Goal: Navigation & Orientation: Find specific page/section

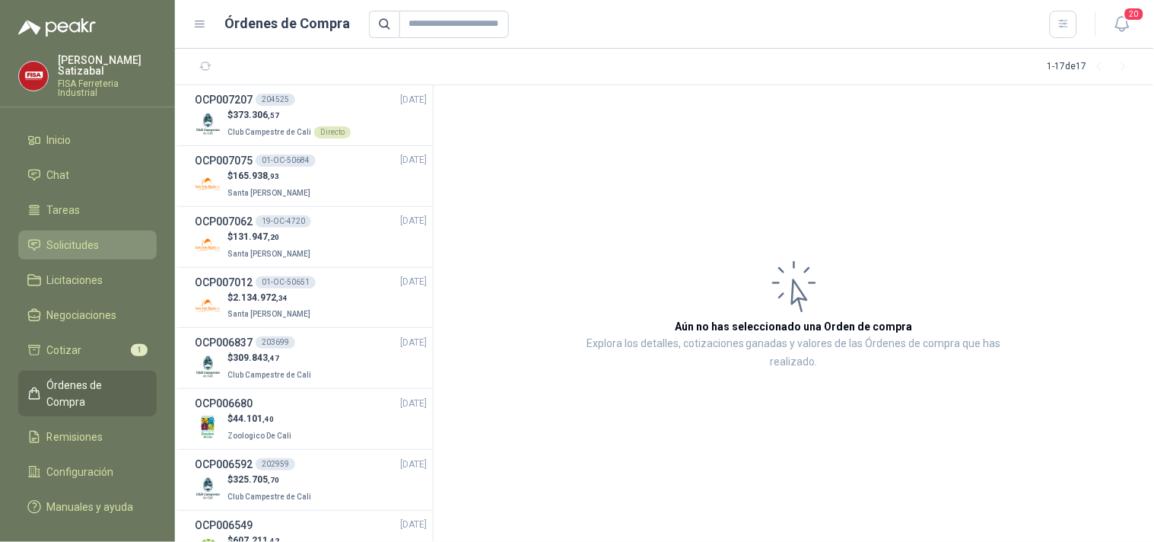
click at [71, 237] on span "Solicitudes" at bounding box center [73, 245] width 52 height 17
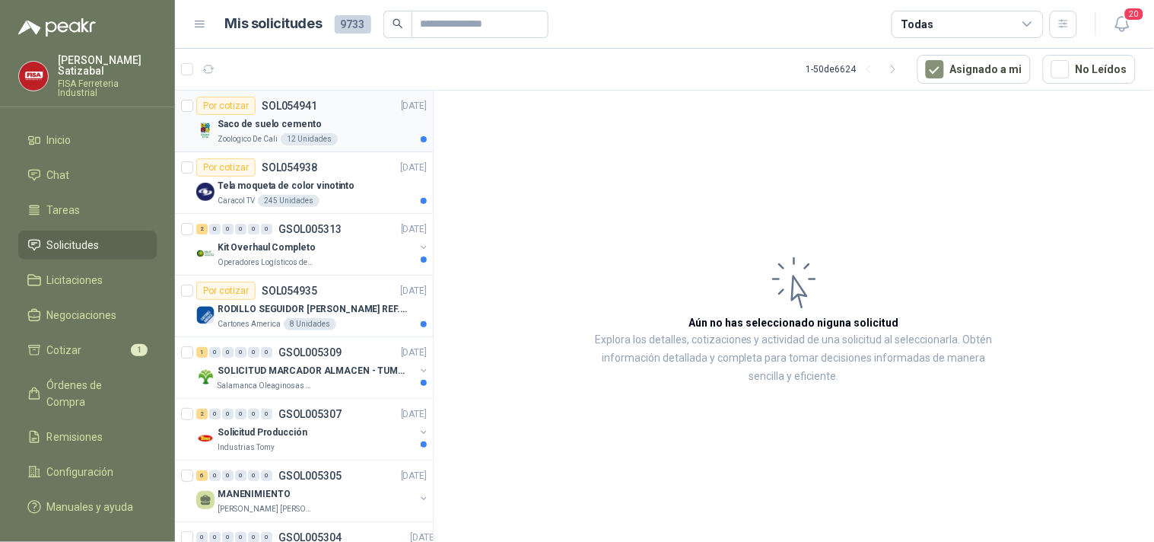
click at [268, 128] on p "Saco de suelo cemento" at bounding box center [269, 124] width 103 height 14
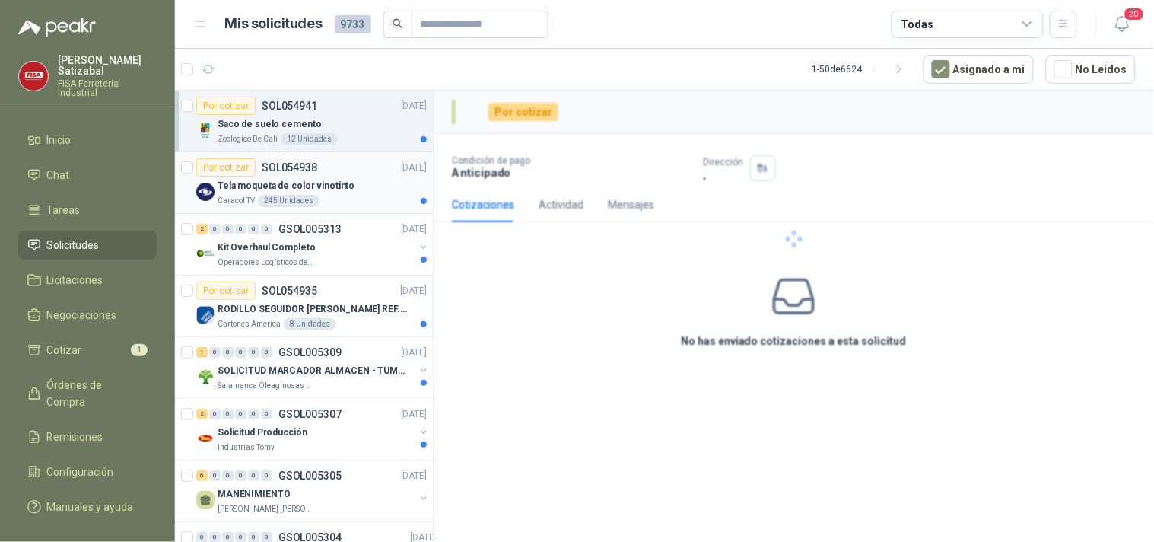
click at [325, 179] on p "Tela moqueta de color vinotinto" at bounding box center [286, 186] width 137 height 14
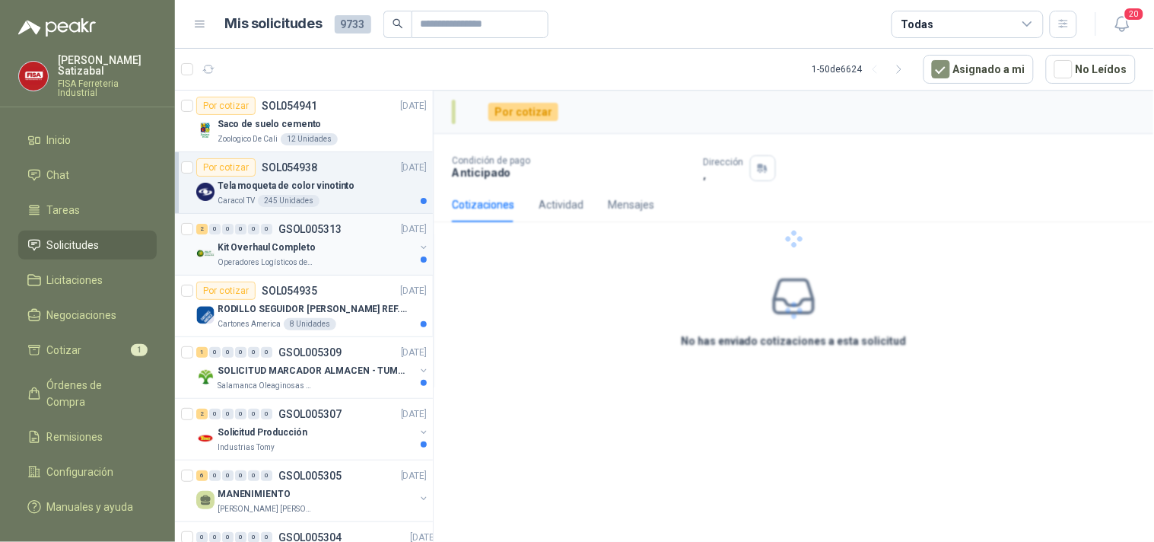
click at [300, 238] on div "Kit Overhaul Completo" at bounding box center [316, 247] width 197 height 18
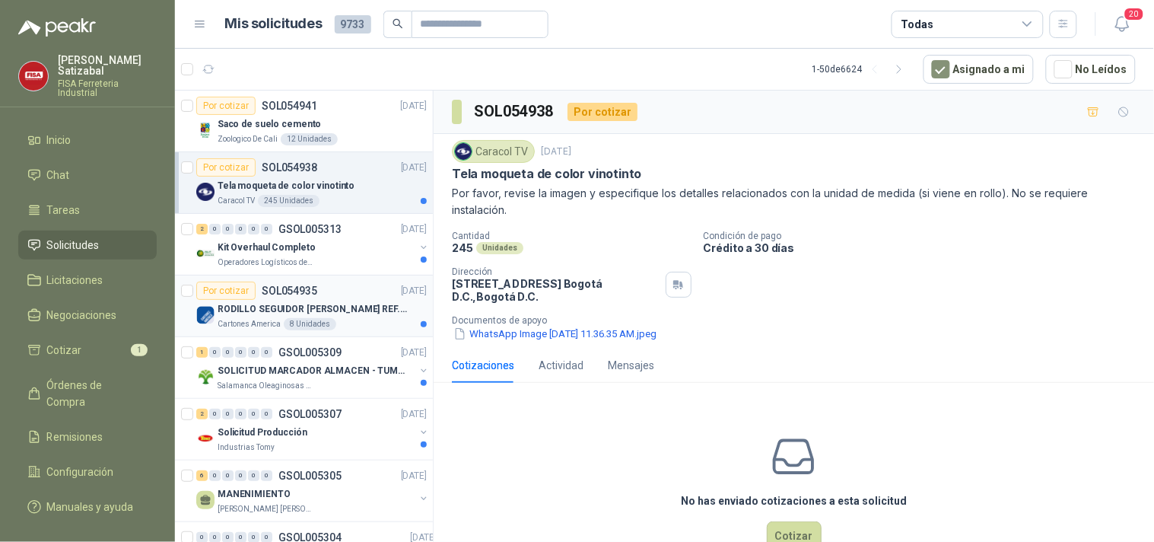
click at [337, 309] on p "RODILLO SEGUIDOR [PERSON_NAME] REF. NATV-17-PPA [PERSON_NAME]" at bounding box center [312, 309] width 189 height 14
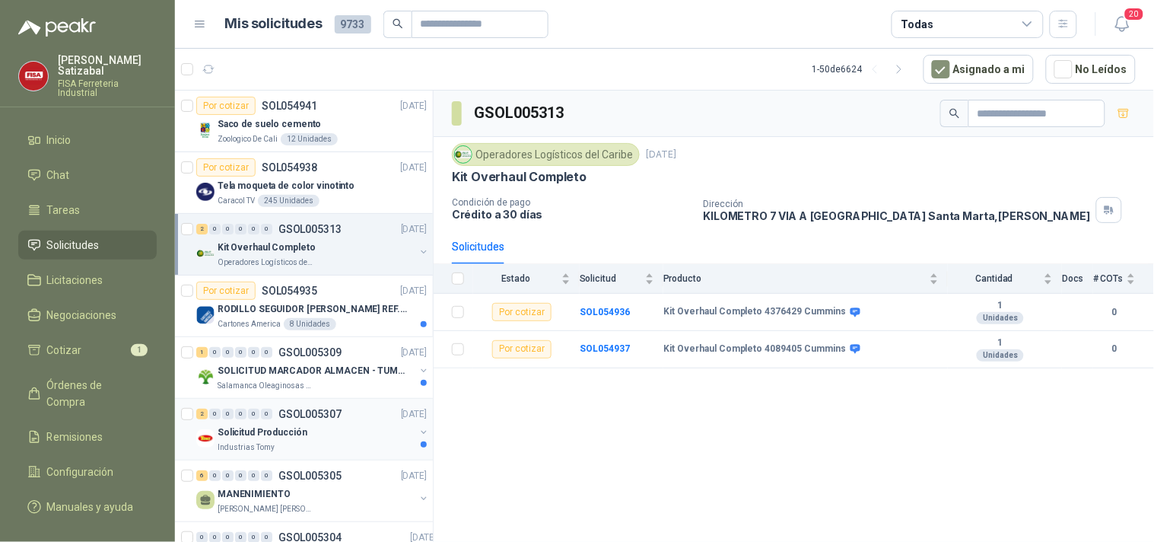
click at [317, 406] on div "2 0 0 0 0 0 GSOL005307 [DATE]" at bounding box center [312, 414] width 233 height 18
